Goal: Information Seeking & Learning: Learn about a topic

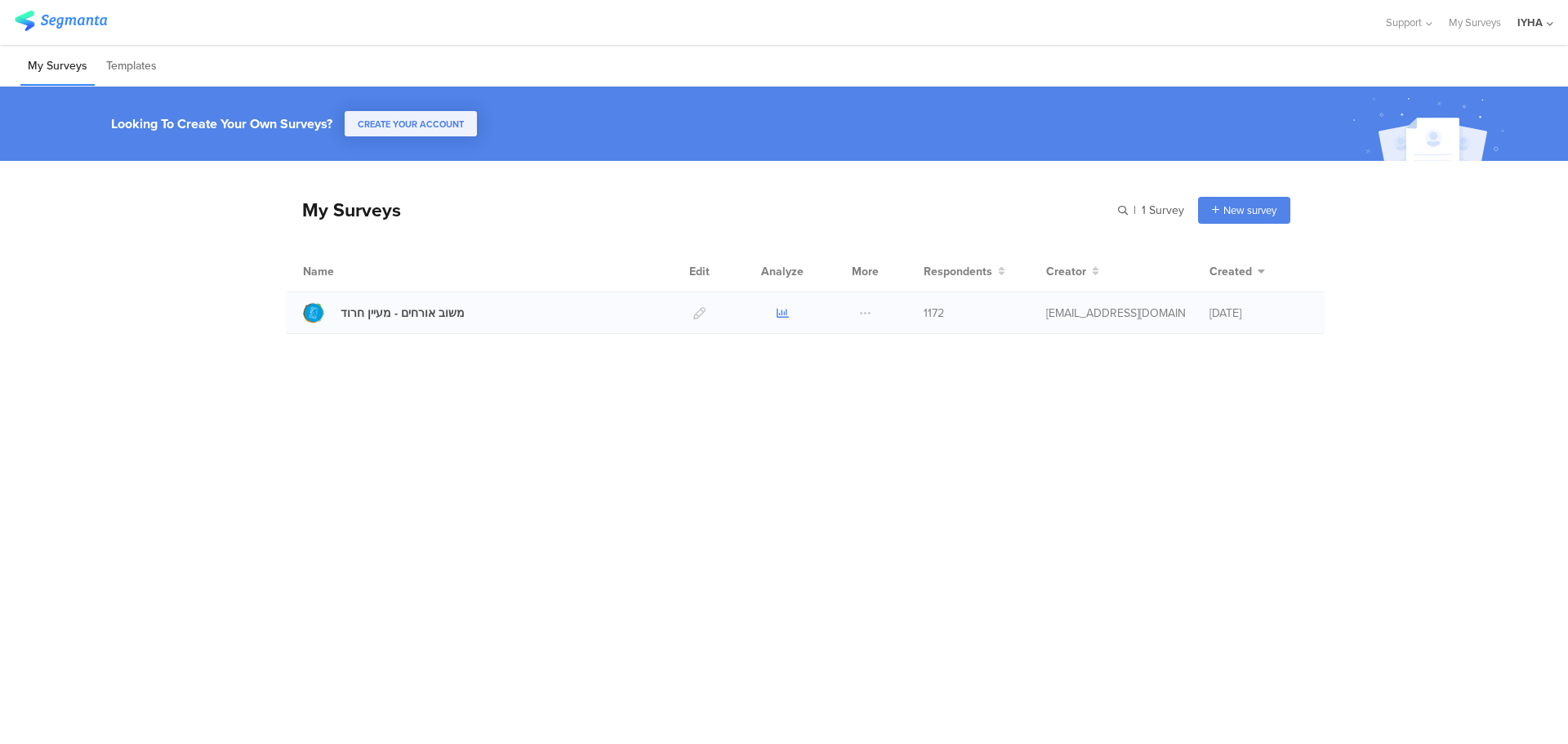
click at [783, 315] on icon at bounding box center [783, 313] width 12 height 12
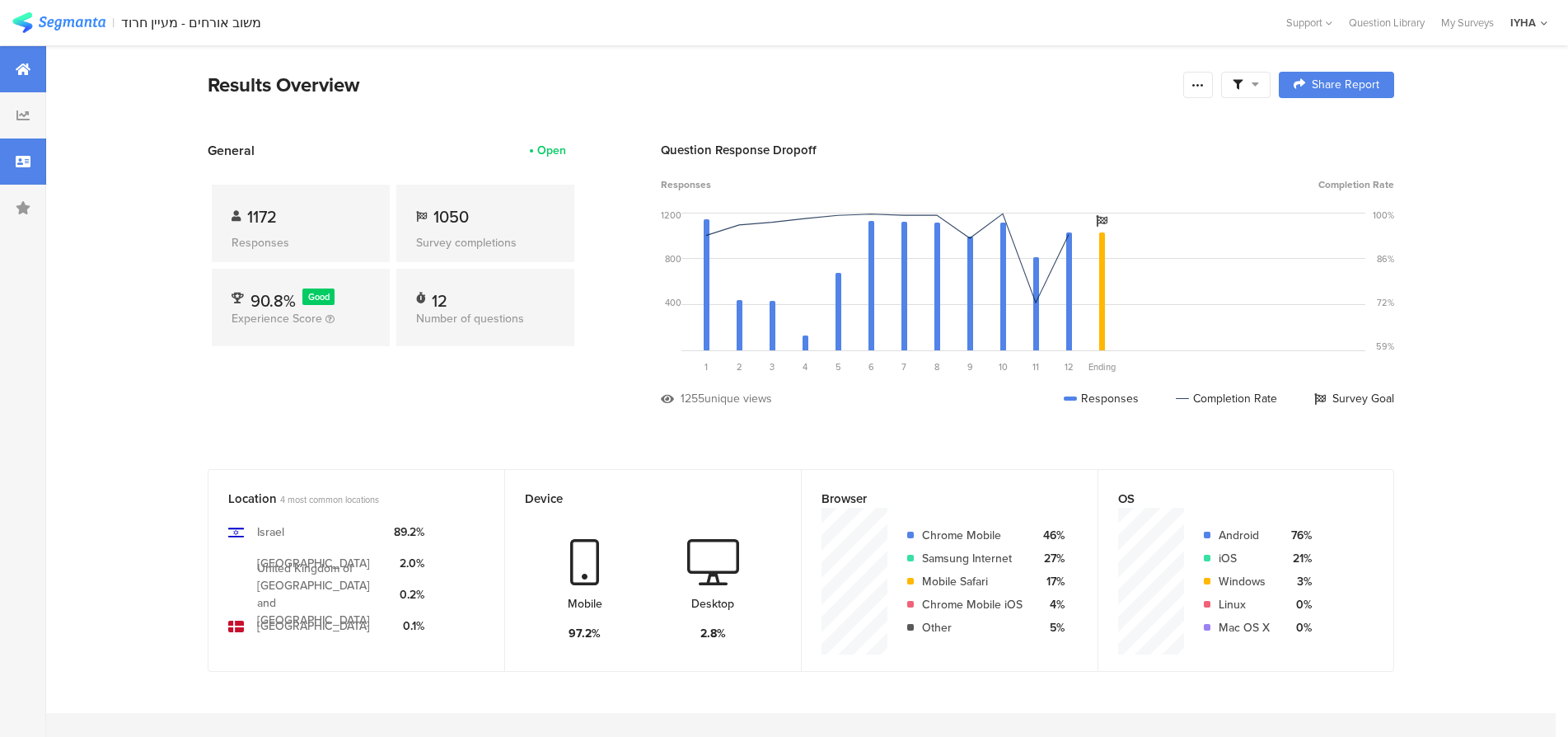
click at [22, 153] on div at bounding box center [23, 161] width 46 height 46
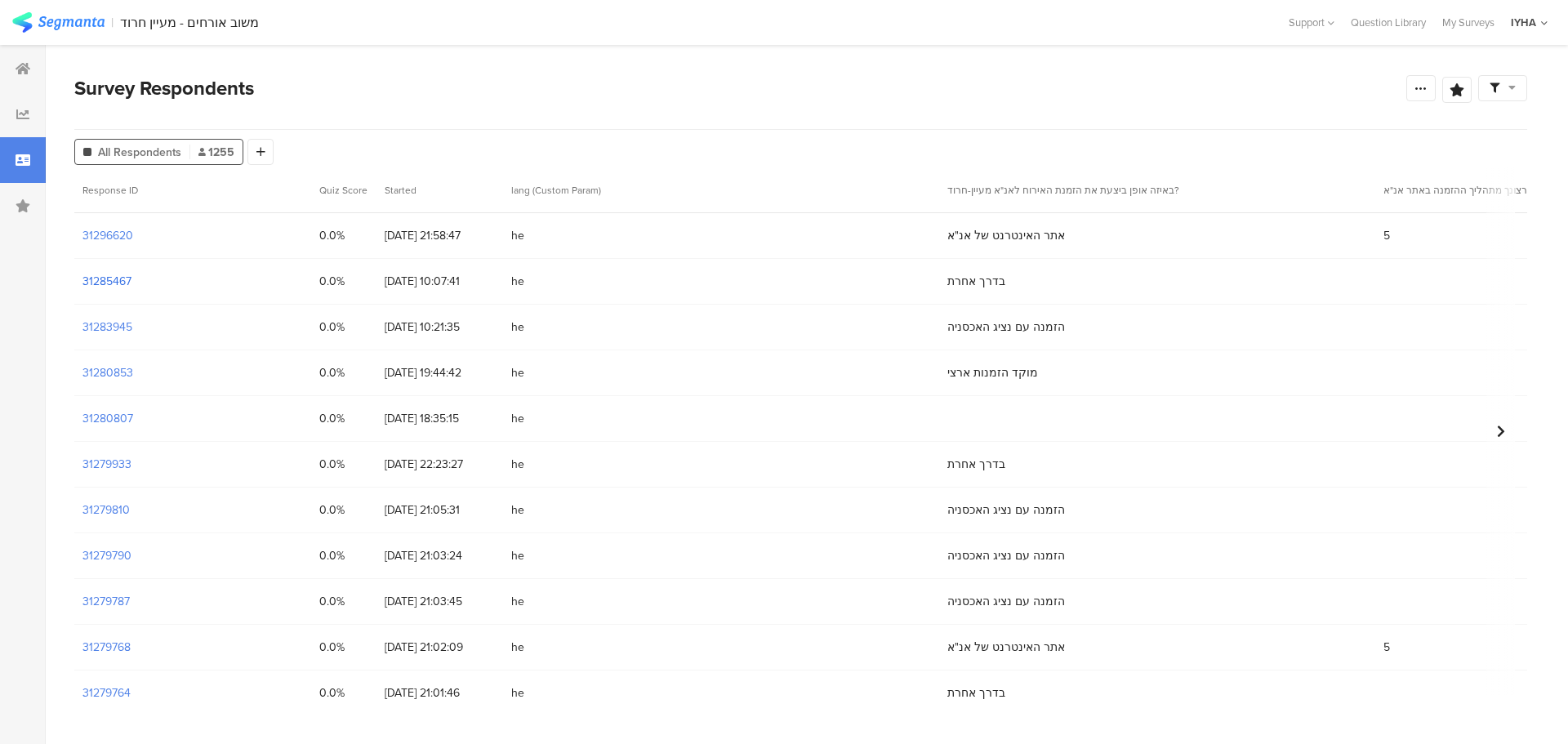
click at [120, 285] on section "31285467" at bounding box center [108, 280] width 49 height 17
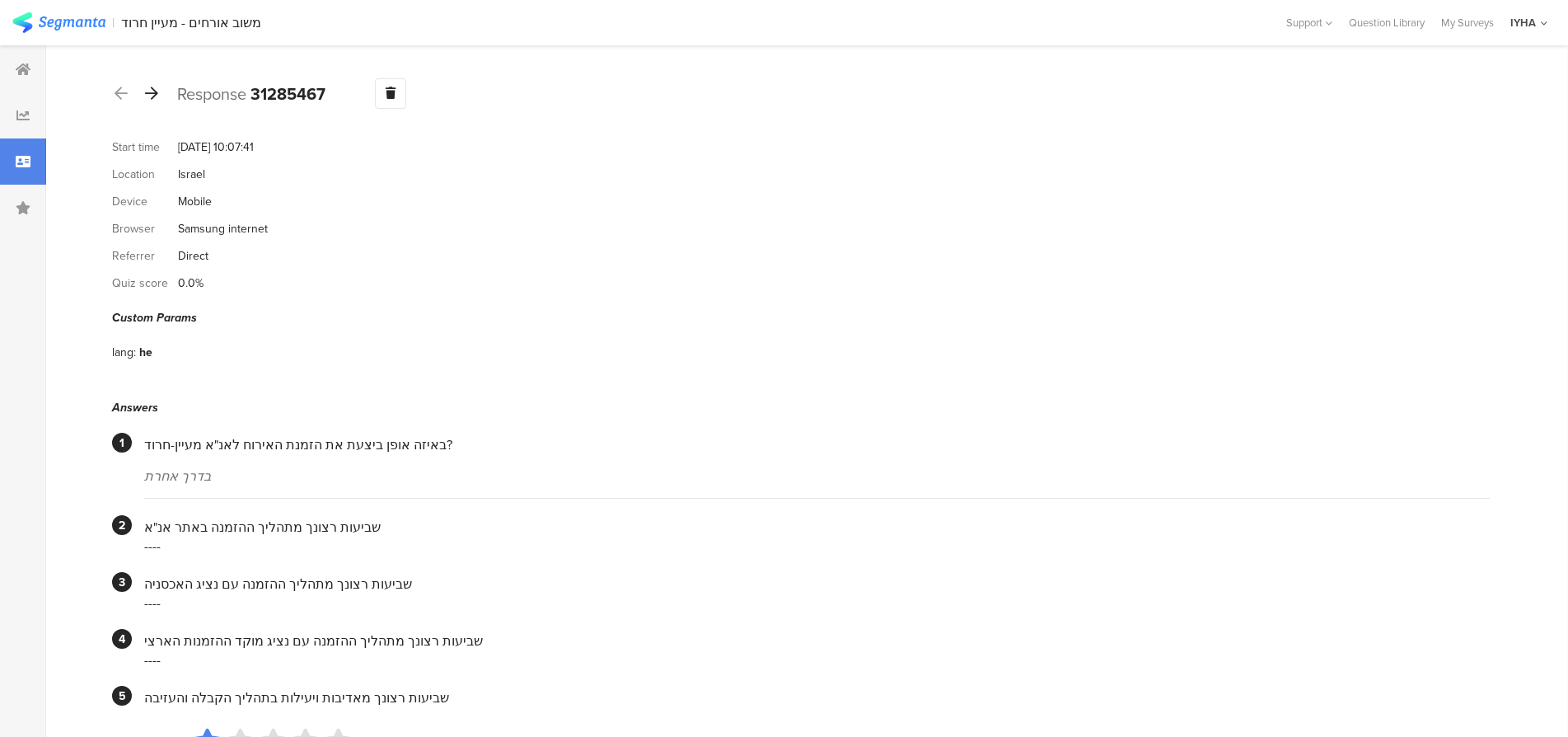
click at [154, 91] on icon at bounding box center [151, 93] width 13 height 15
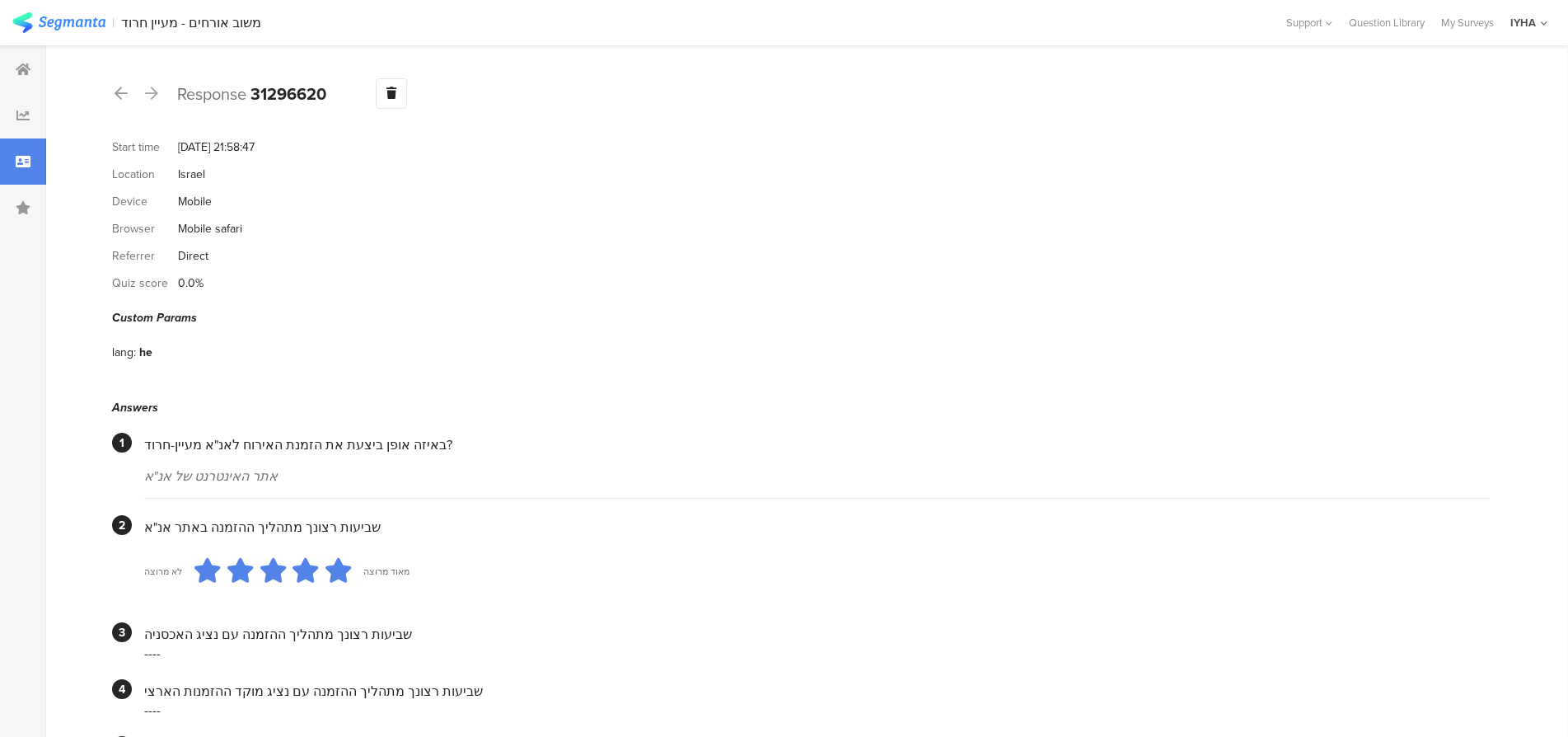
click at [152, 90] on icon at bounding box center [151, 93] width 13 height 15
click at [152, 89] on icon at bounding box center [151, 93] width 13 height 15
